Goal: Task Accomplishment & Management: Use online tool/utility

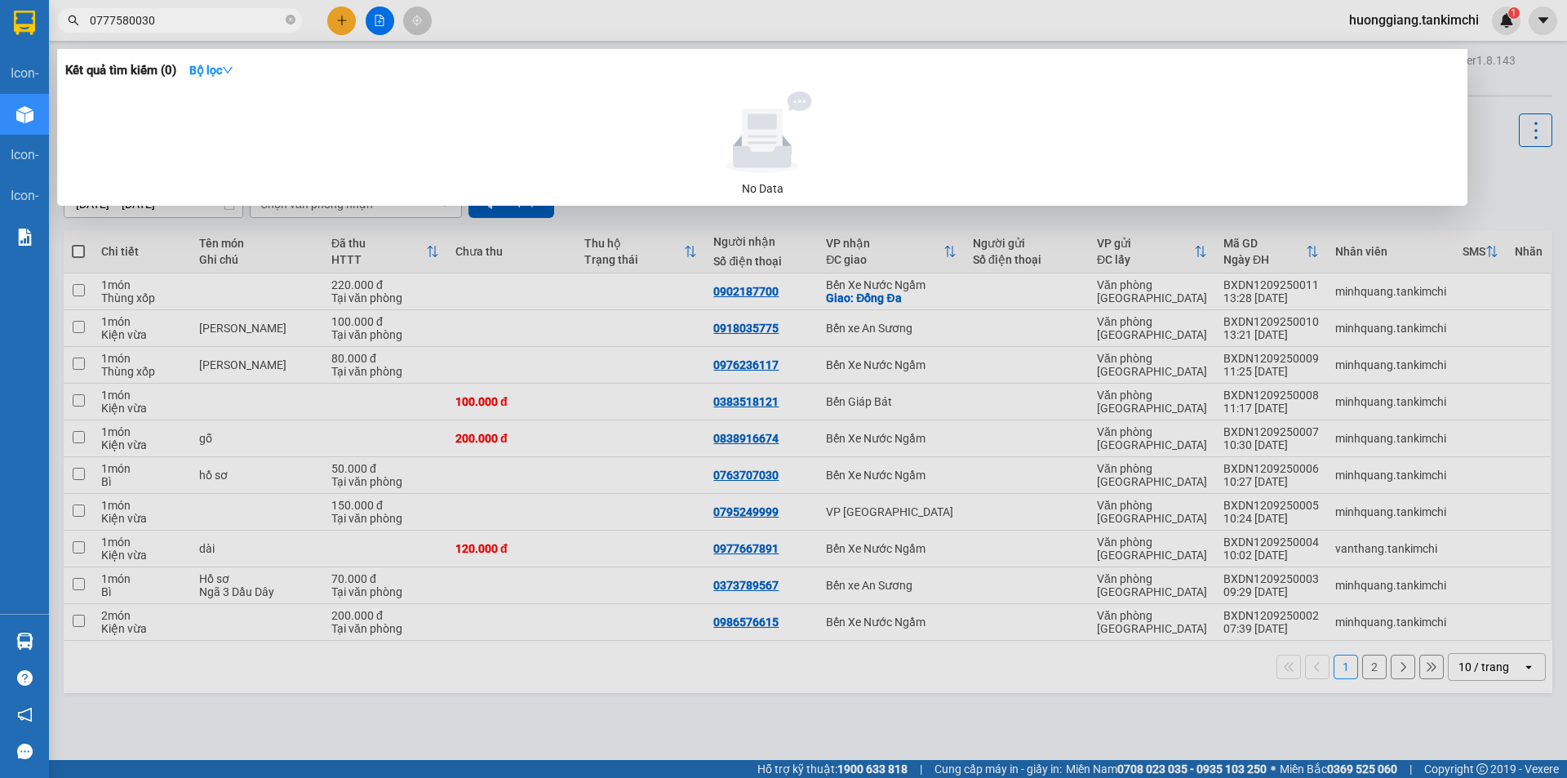
type input "0777580030"
click at [287, 27] on span at bounding box center [291, 21] width 10 height 16
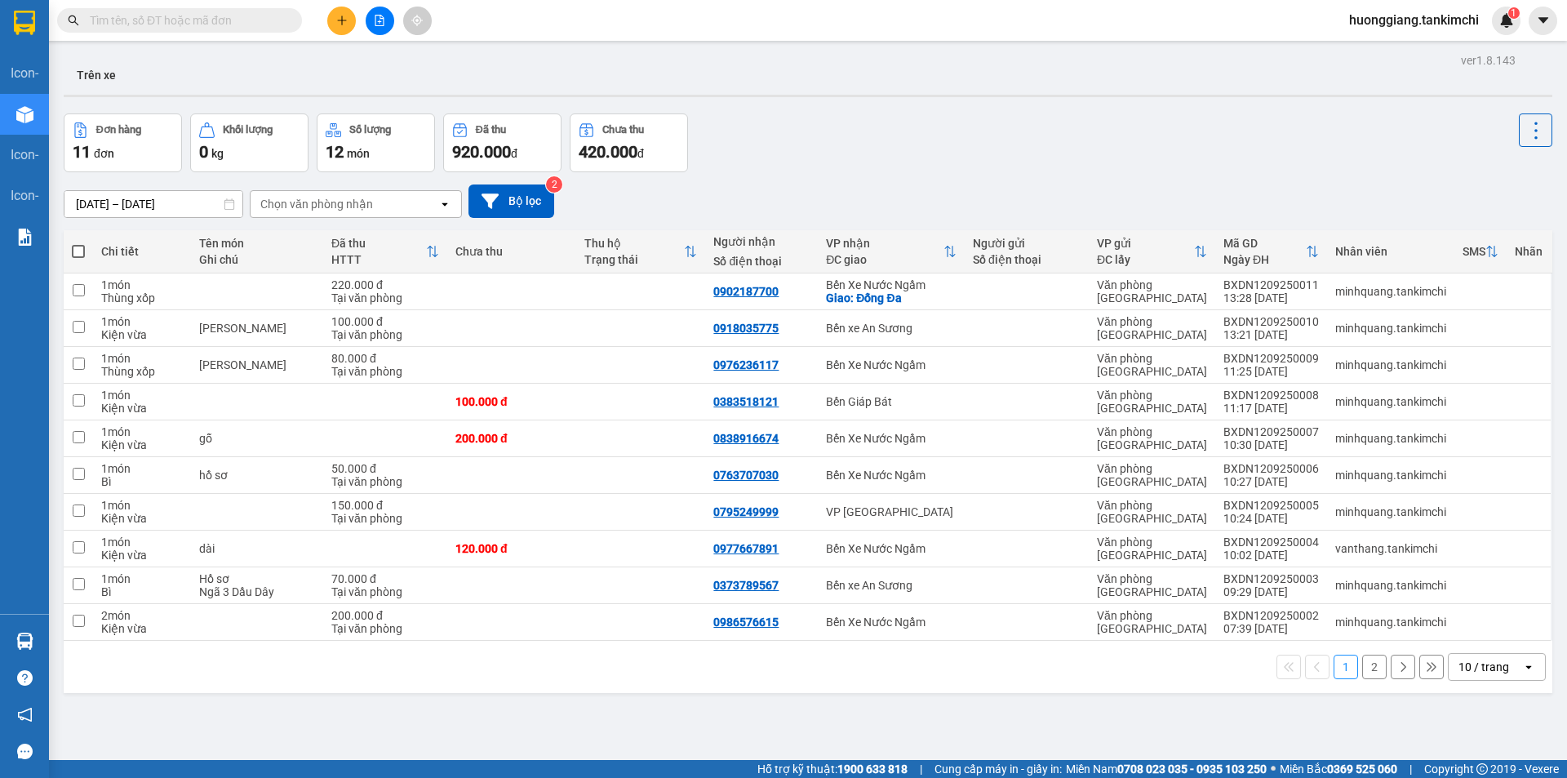
click at [233, 20] on input "text" at bounding box center [186, 20] width 193 height 18
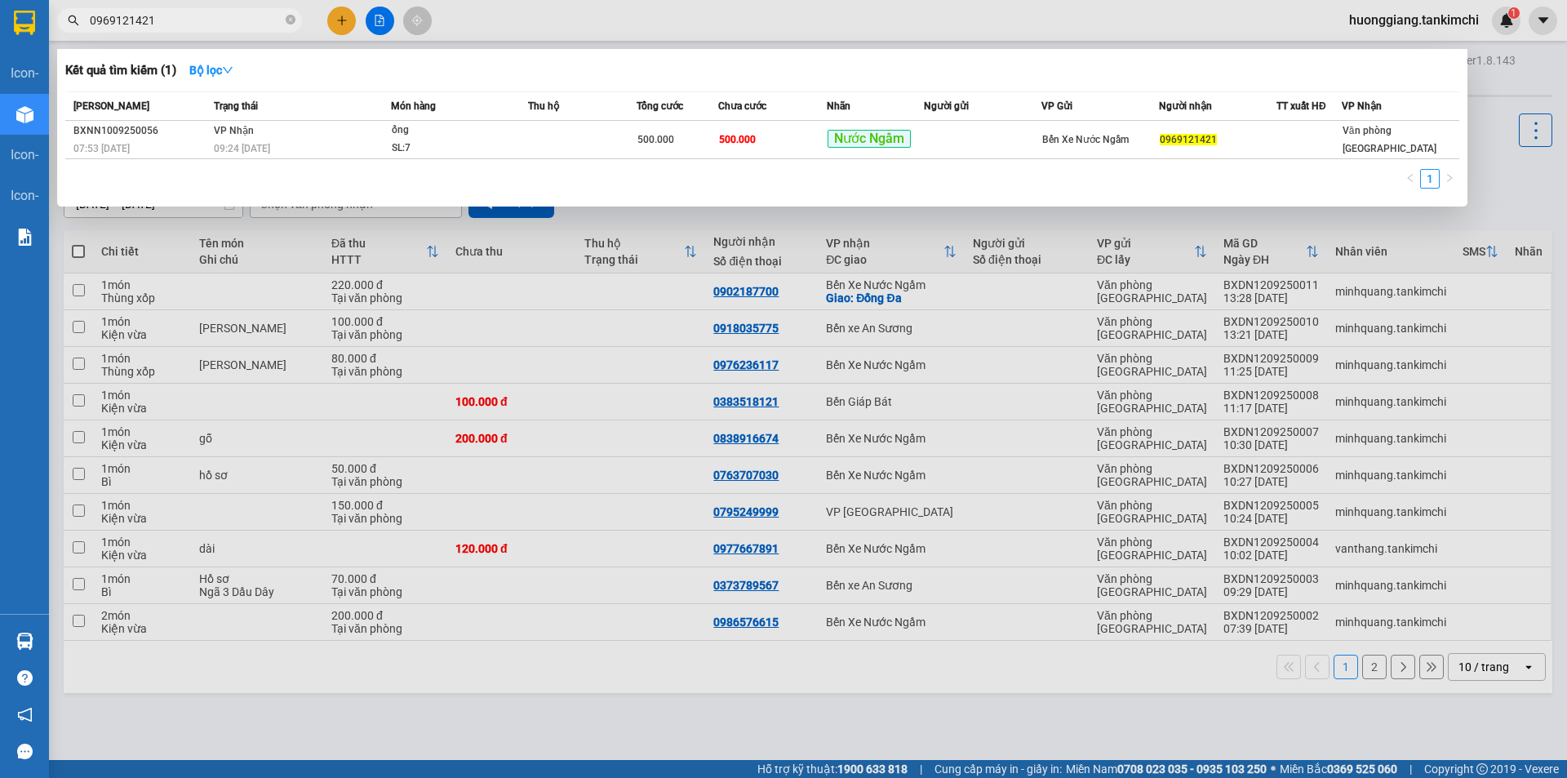
type input "0969121421"
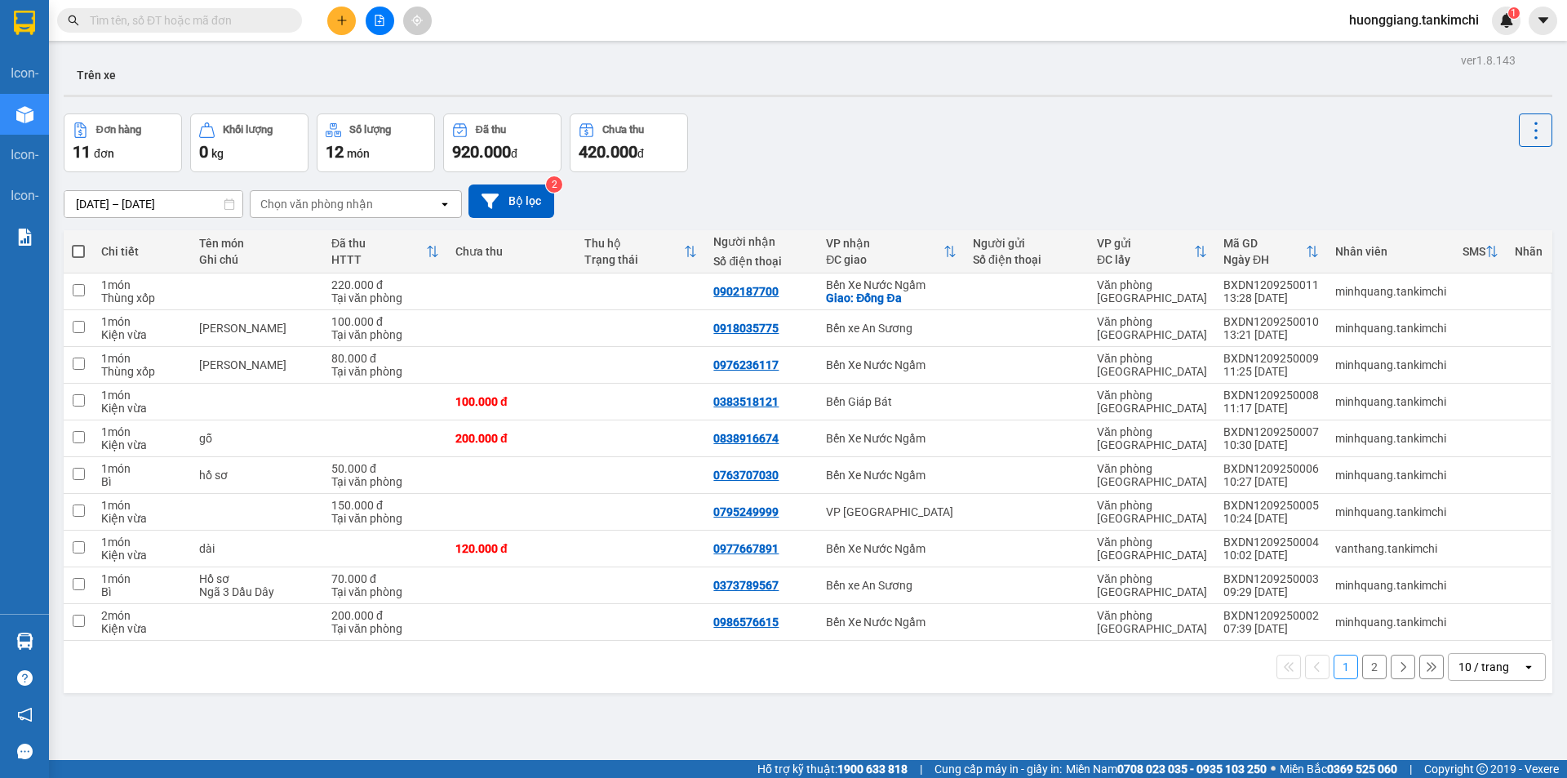
click at [204, 21] on input "text" at bounding box center [186, 20] width 193 height 18
paste input "0961080502"
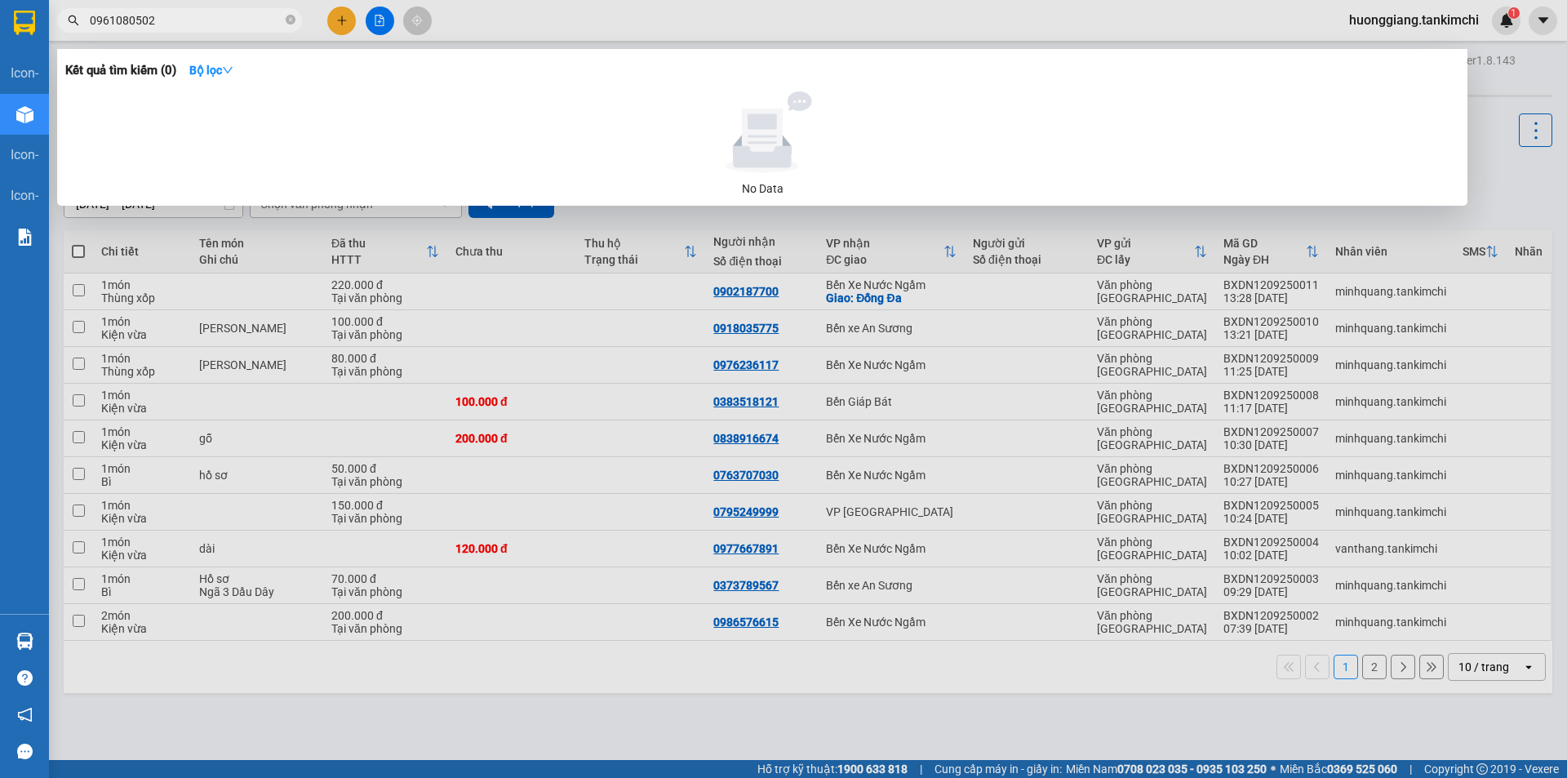
click at [224, 24] on input "0961080502" at bounding box center [186, 20] width 193 height 18
paste input "9121421"
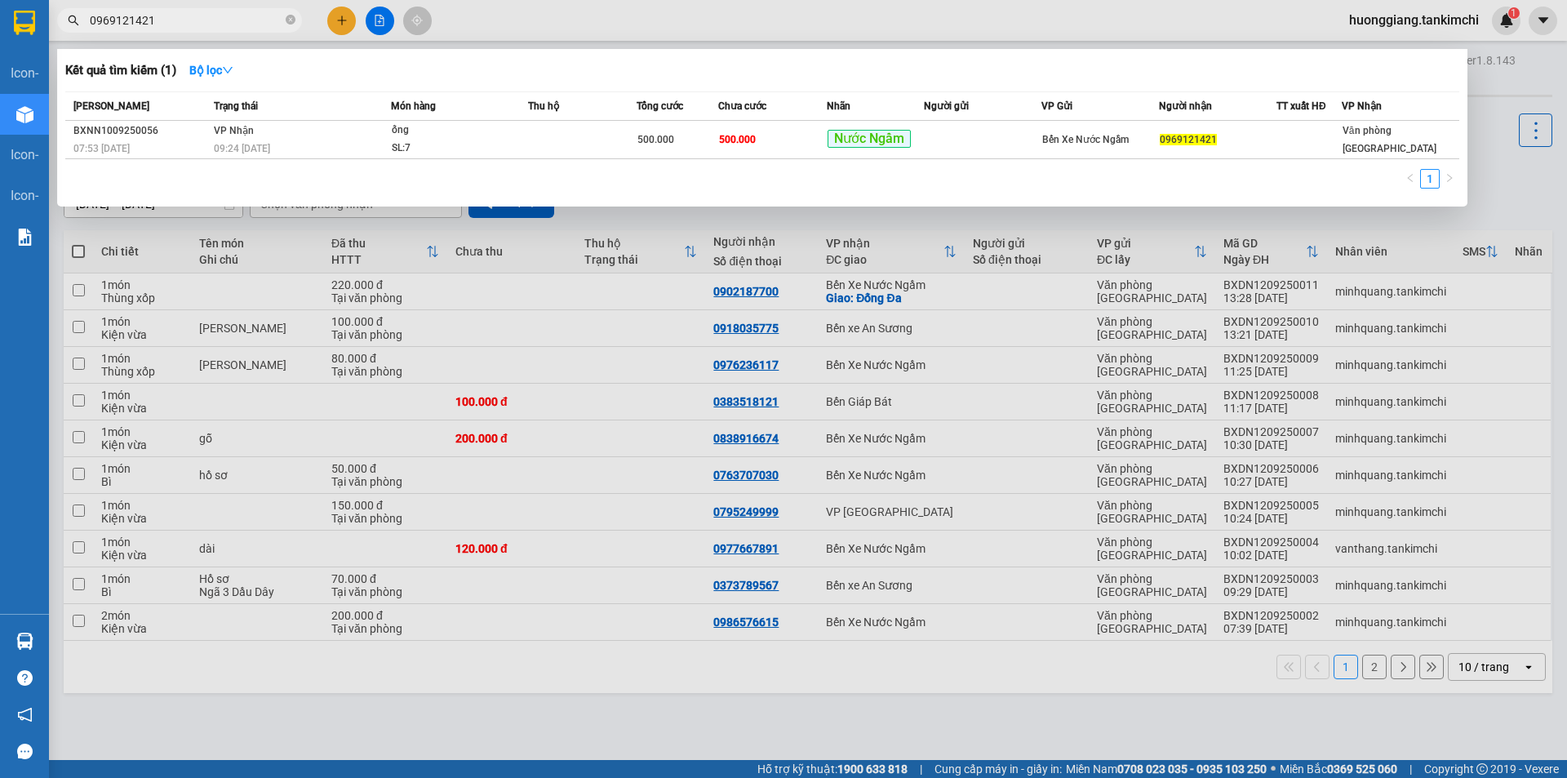
type input "0969121421"
